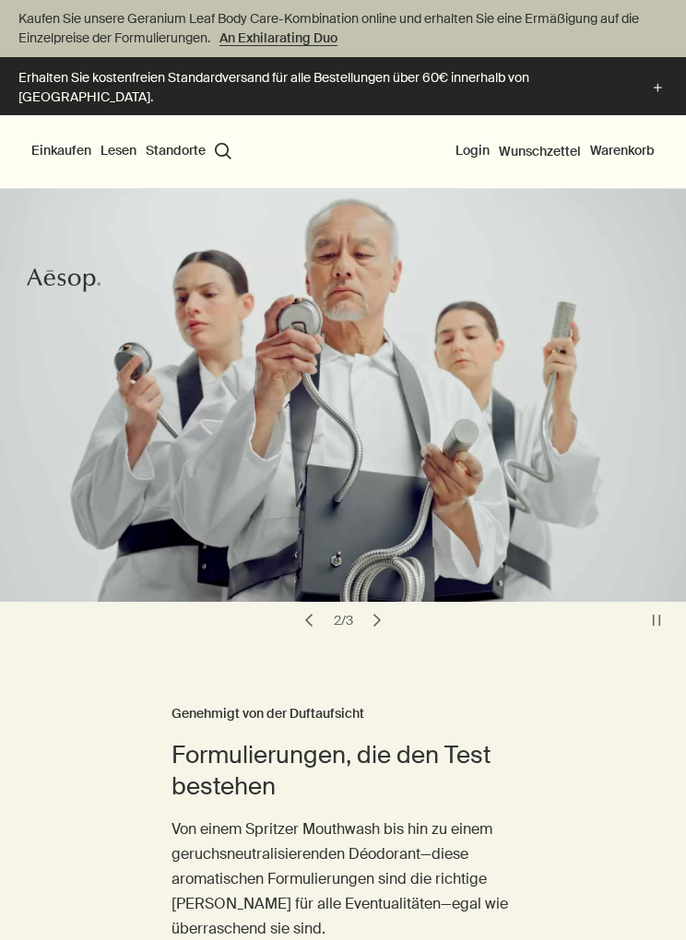
click at [379, 608] on button "chevron" at bounding box center [377, 621] width 26 height 26
click at [389, 608] on button "chevron" at bounding box center [377, 621] width 26 height 26
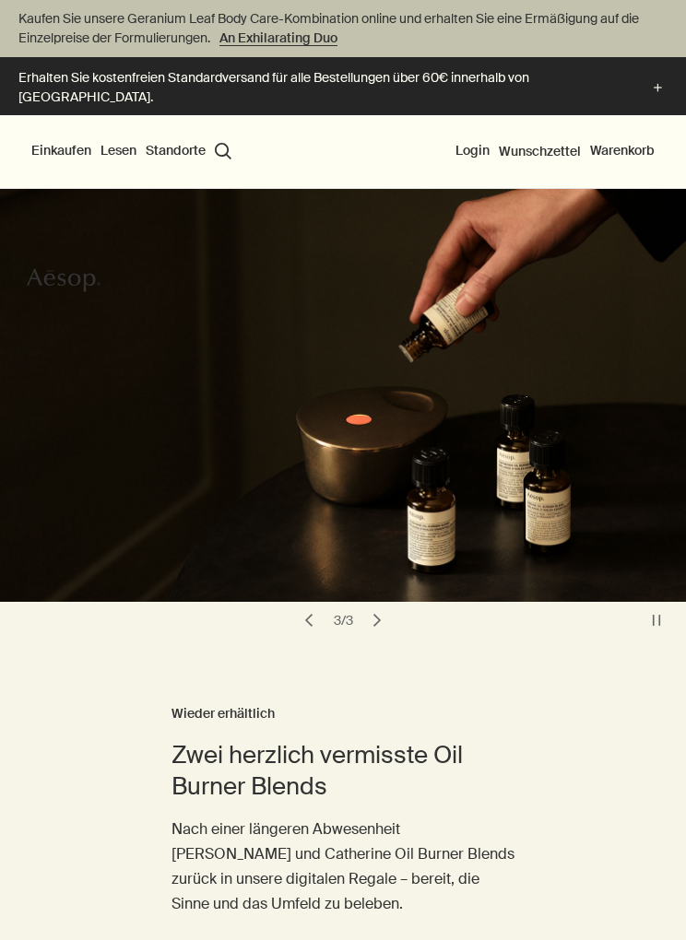
click at [384, 608] on button "chevron" at bounding box center [377, 621] width 26 height 26
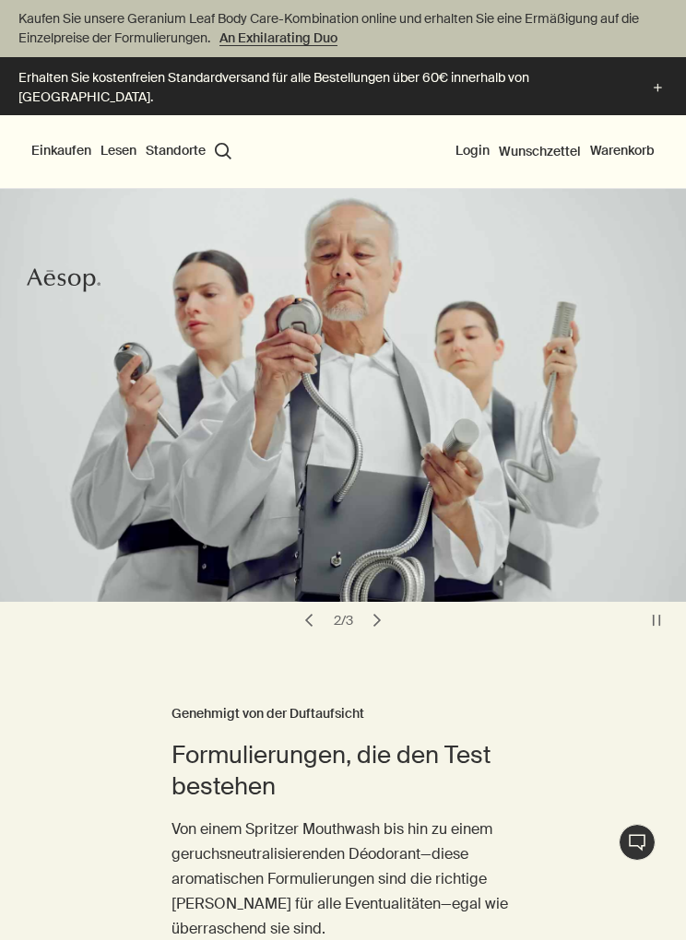
click at [59, 142] on button "Einkaufen" at bounding box center [61, 151] width 60 height 18
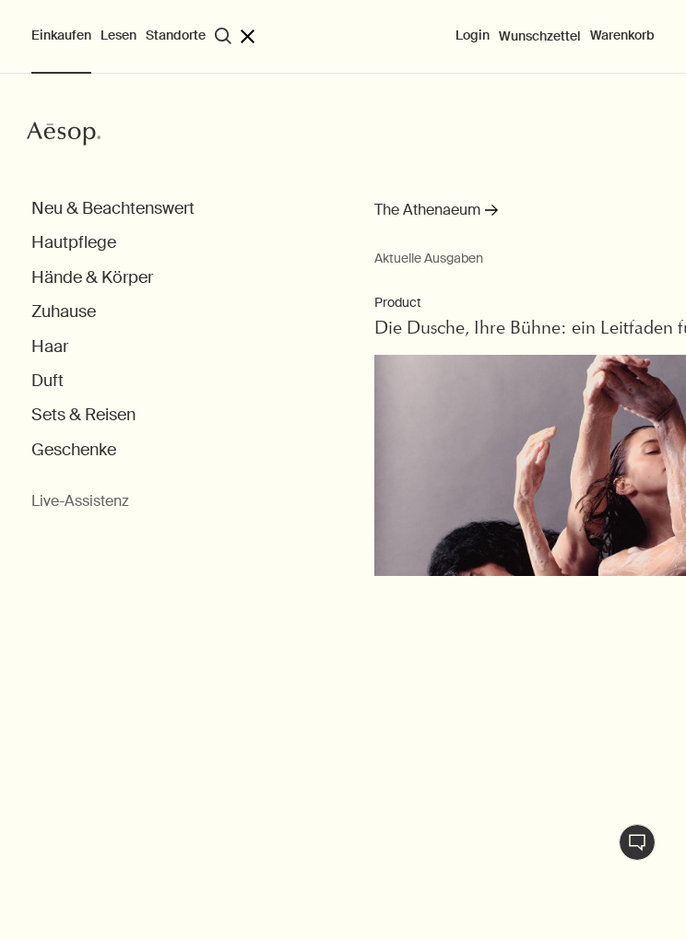
click at [119, 284] on button "Hände & Körper" at bounding box center [92, 277] width 122 height 21
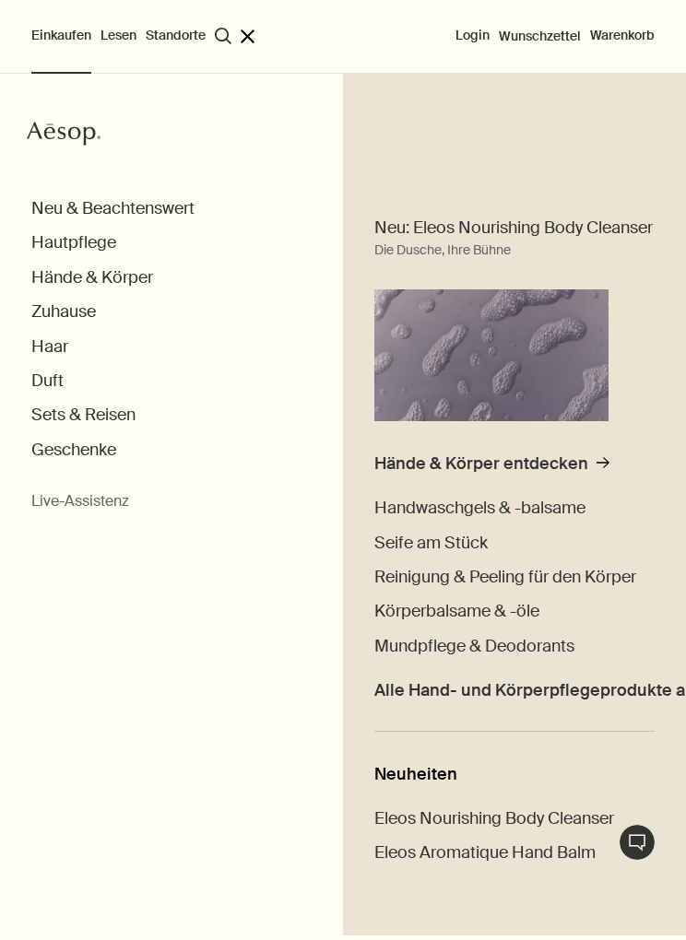
click at [535, 504] on span "Handwaschgels & -balsame" at bounding box center [479, 508] width 211 height 22
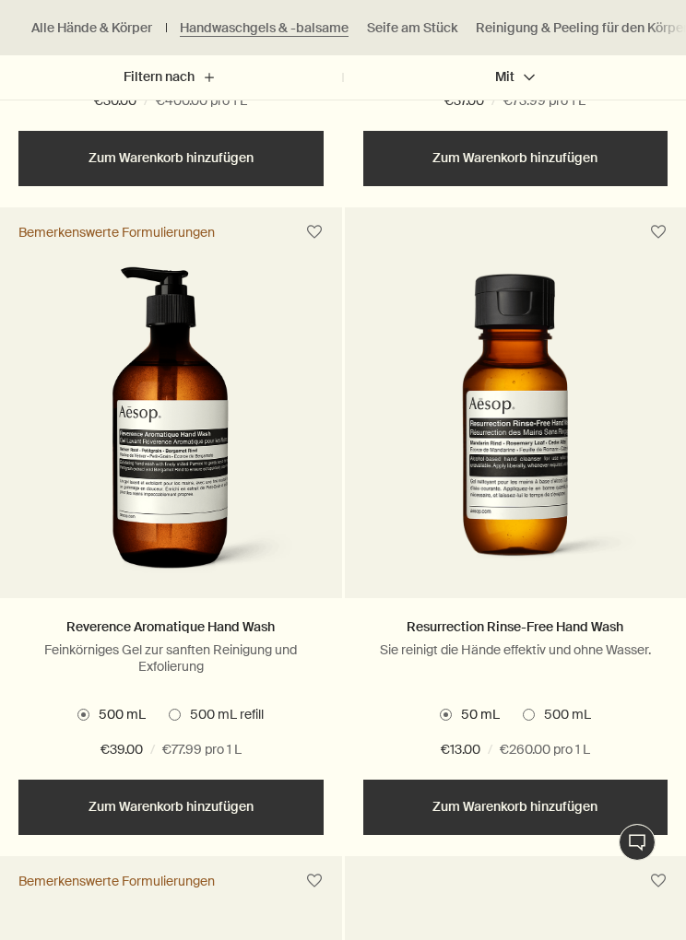
scroll to position [1855, 0]
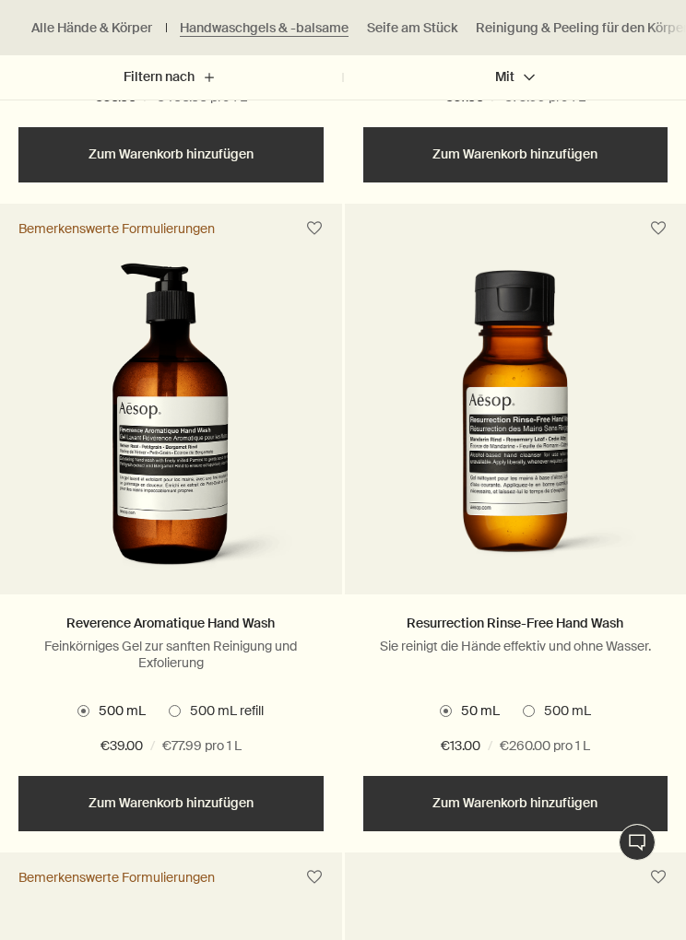
click at [184, 702] on span "500 mL refill" at bounding box center [222, 711] width 83 height 18
click at [268, 776] on button "Hinzufügen Zum Warenkorb hinzufügen" at bounding box center [170, 803] width 305 height 55
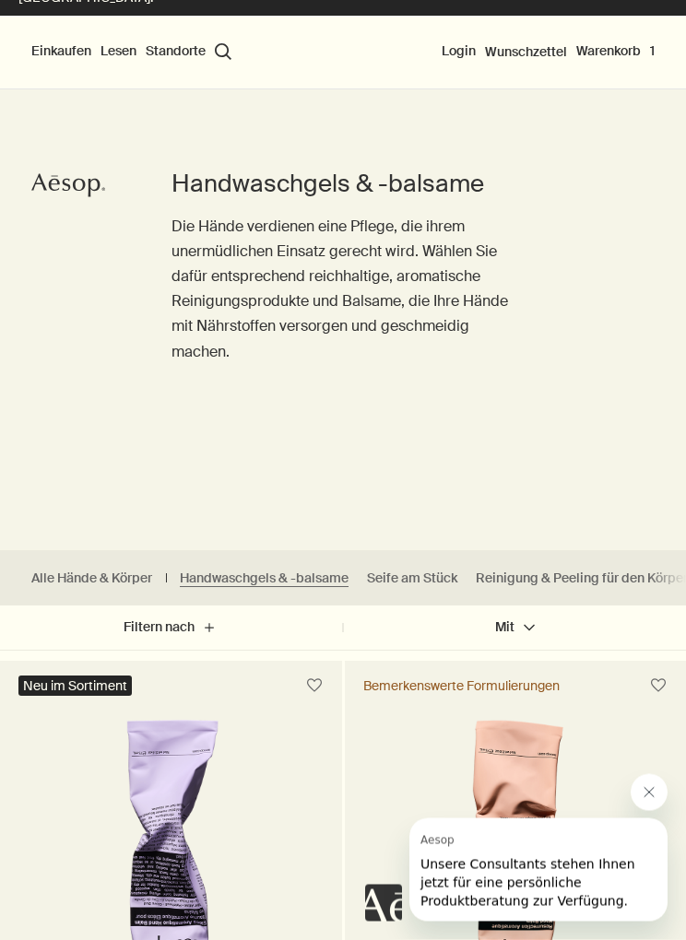
scroll to position [106, 0]
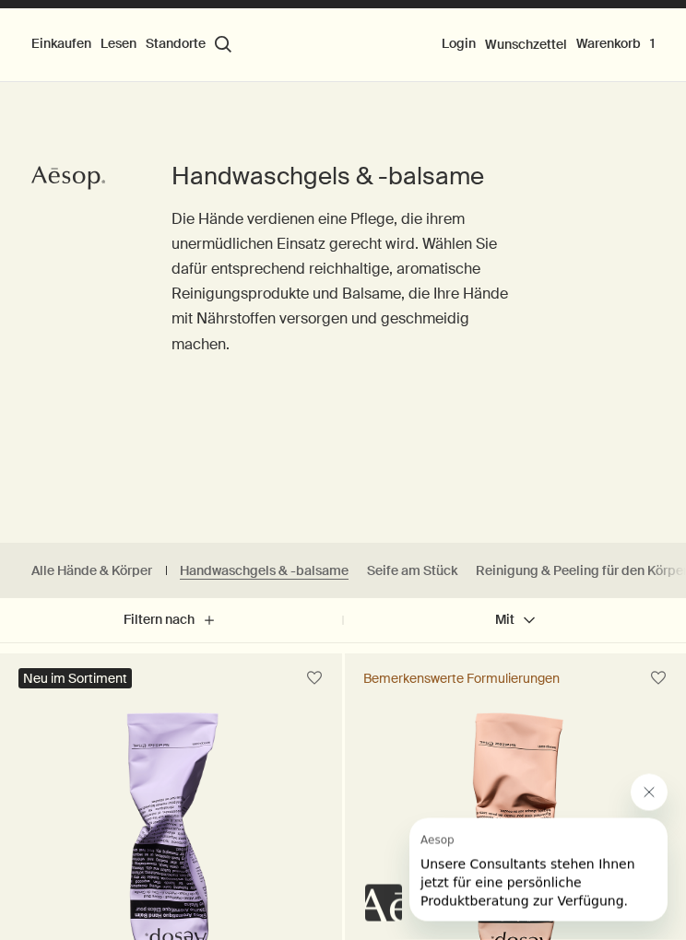
click at [604, 563] on link "Reinigung & Peeling für den Körper" at bounding box center [582, 572] width 212 height 18
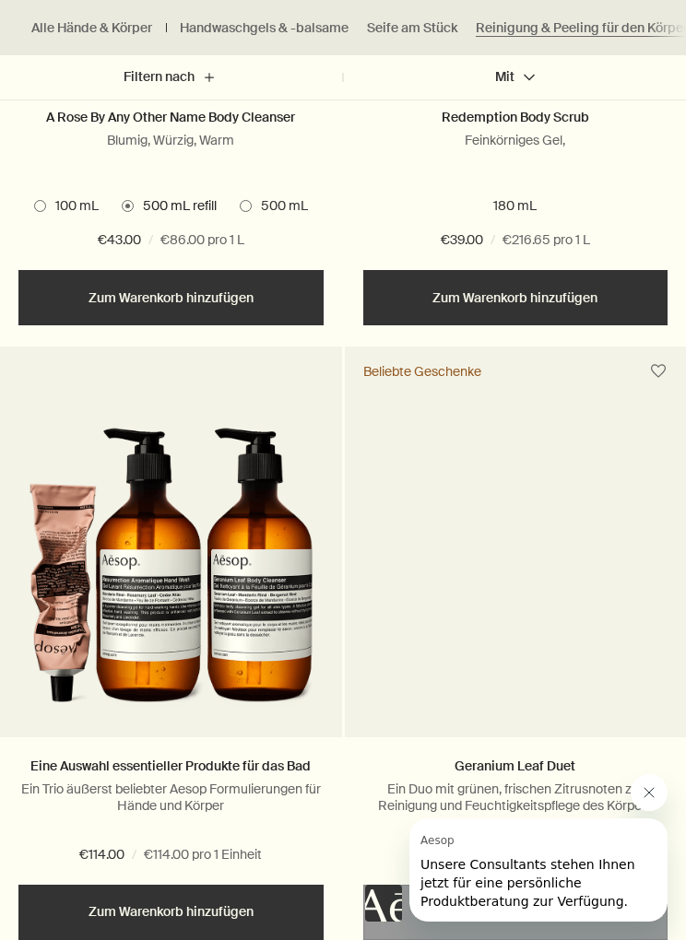
scroll to position [3038, 0]
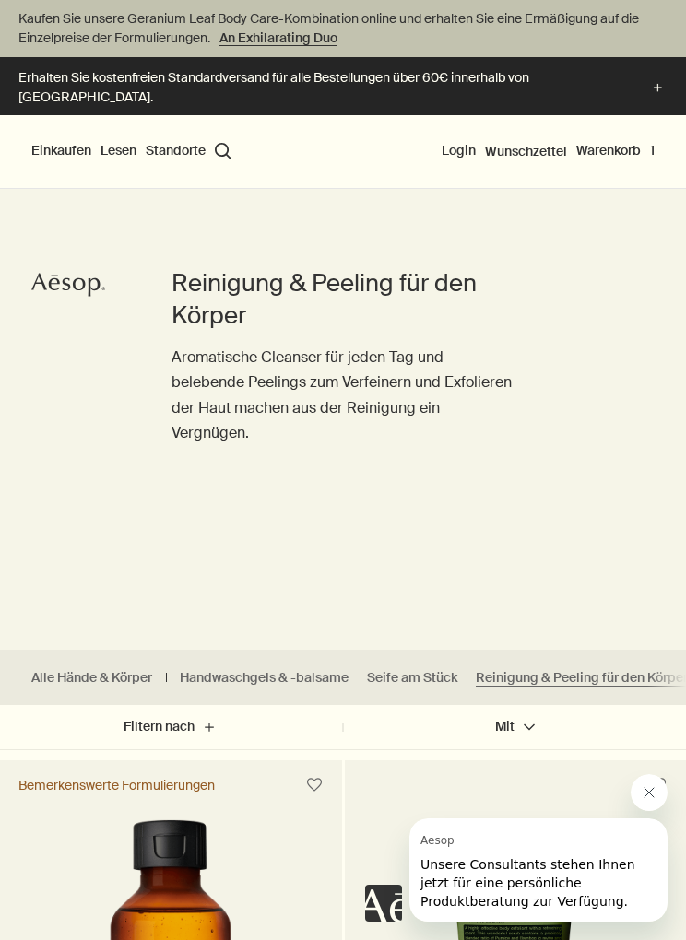
click at [177, 142] on button "Standorte" at bounding box center [176, 151] width 60 height 18
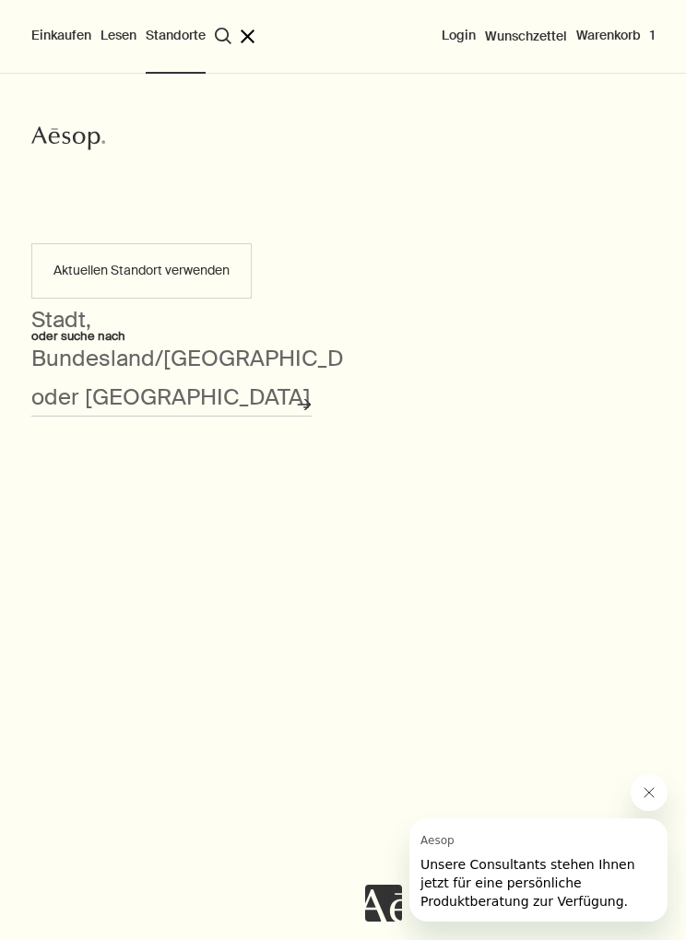
click at [244, 378] on div "Stadt, Bundesland/[GEOGRAPHIC_DATA] oder [GEOGRAPHIC_DATA]" at bounding box center [171, 391] width 280 height 52
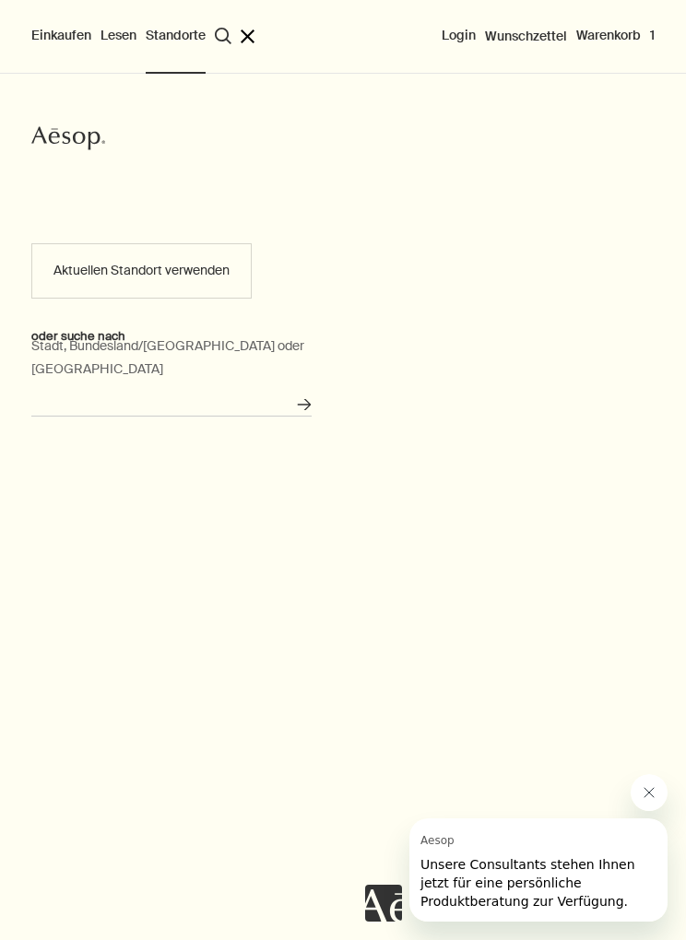
click at [172, 390] on input "Stadt, Bundesland/[GEOGRAPHIC_DATA] oder [GEOGRAPHIC_DATA]" at bounding box center [171, 402] width 280 height 29
type input "40670 Meerbusch-Osterath"
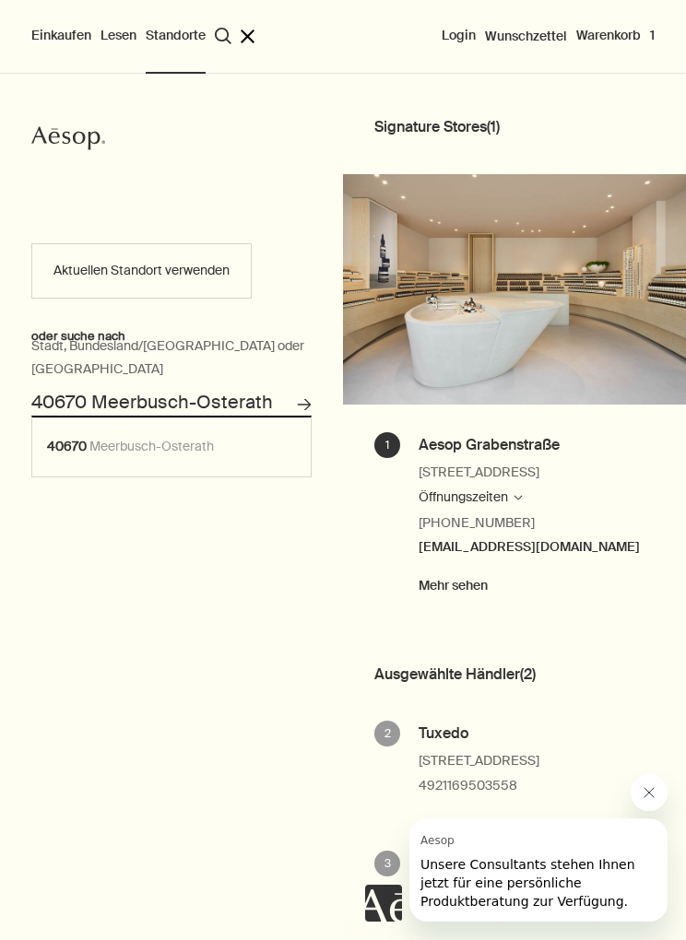
scroll to position [229, 0]
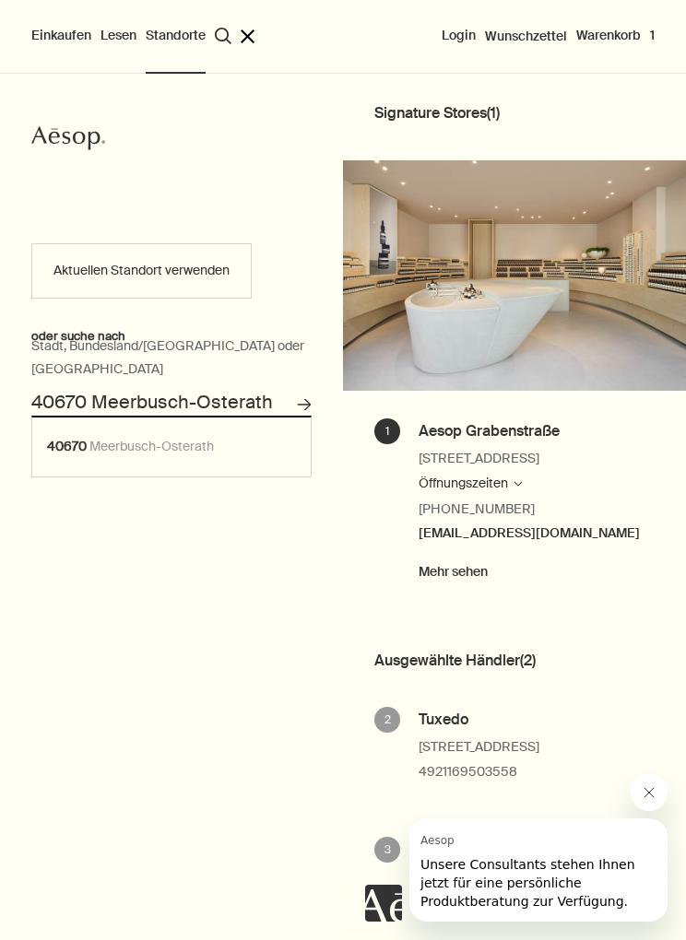
click at [584, 336] on img at bounding box center [514, 275] width 343 height 230
click at [564, 346] on img at bounding box center [514, 275] width 343 height 230
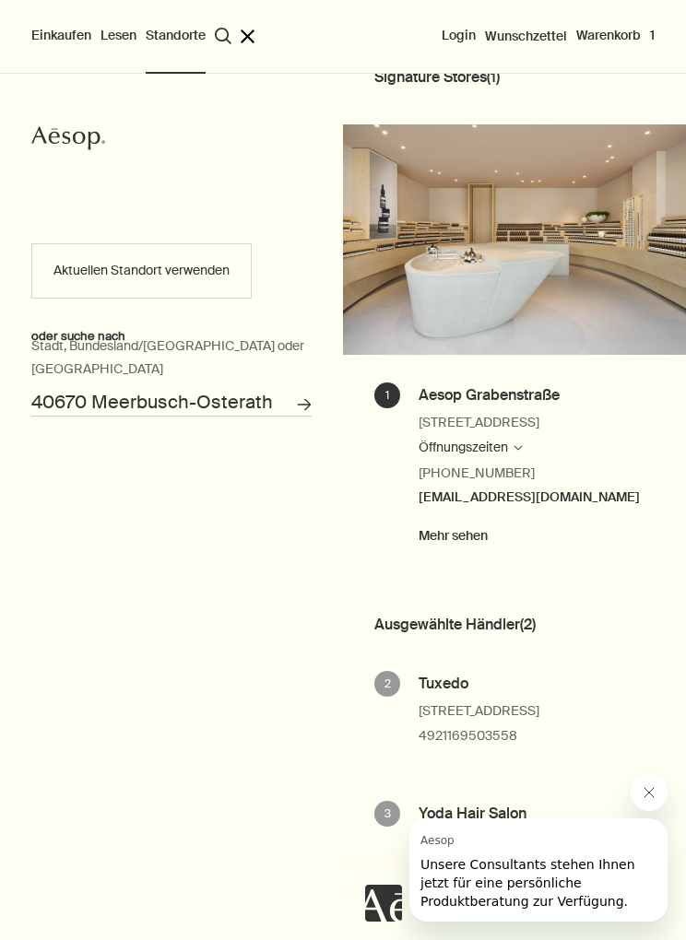
scroll to position [274, 0]
click at [539, 413] on link "[STREET_ADDRESS]" at bounding box center [479, 423] width 121 height 22
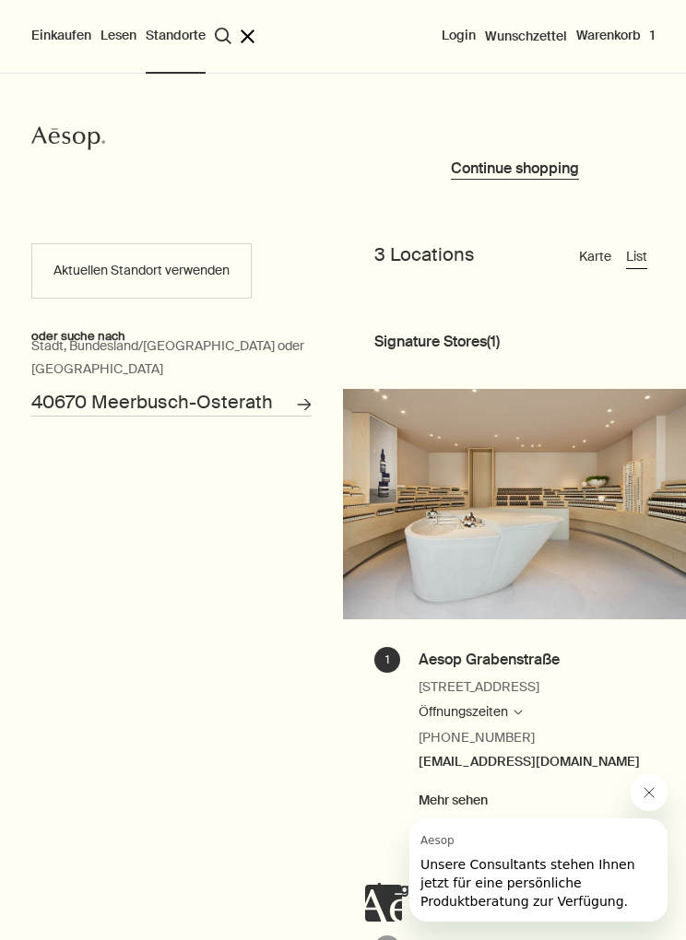
scroll to position [0, 0]
